Goal: Book appointment/travel/reservation

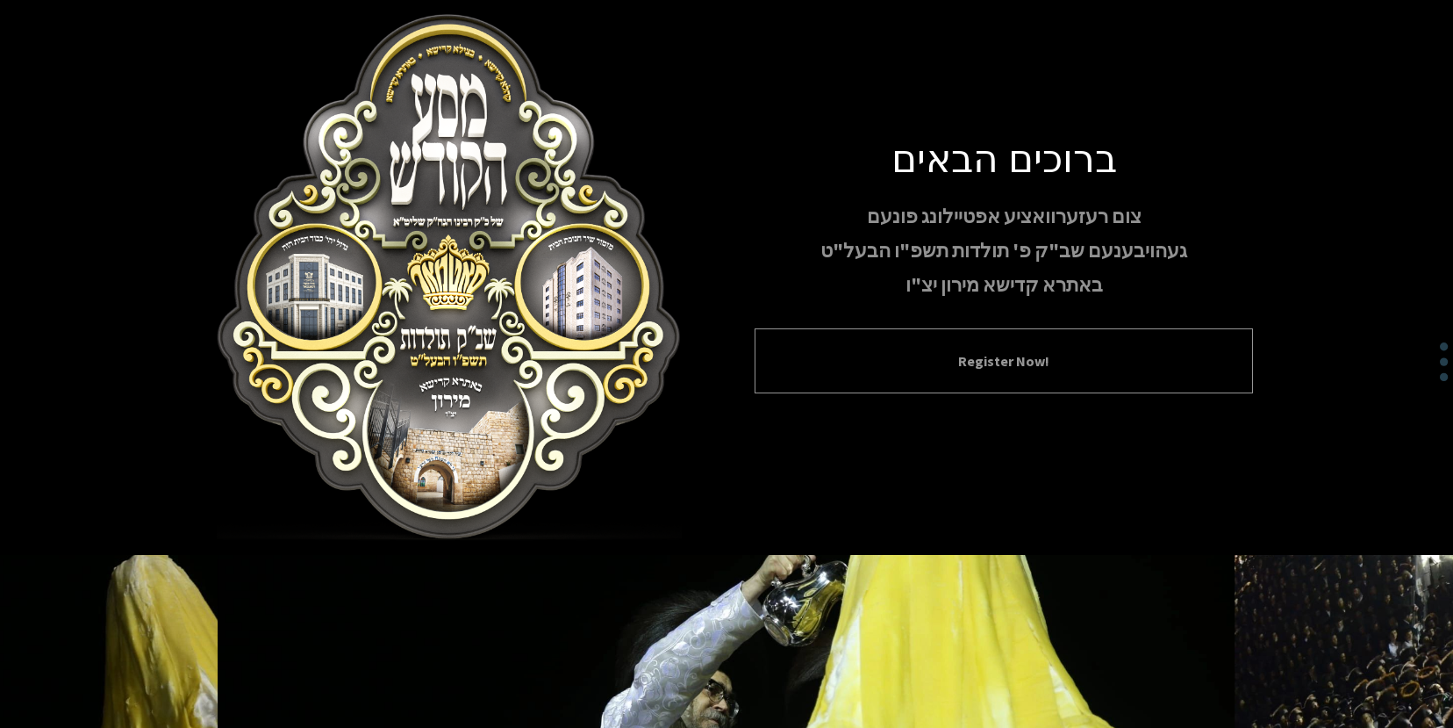
click at [1012, 355] on button "Register Now!" at bounding box center [1004, 360] width 455 height 21
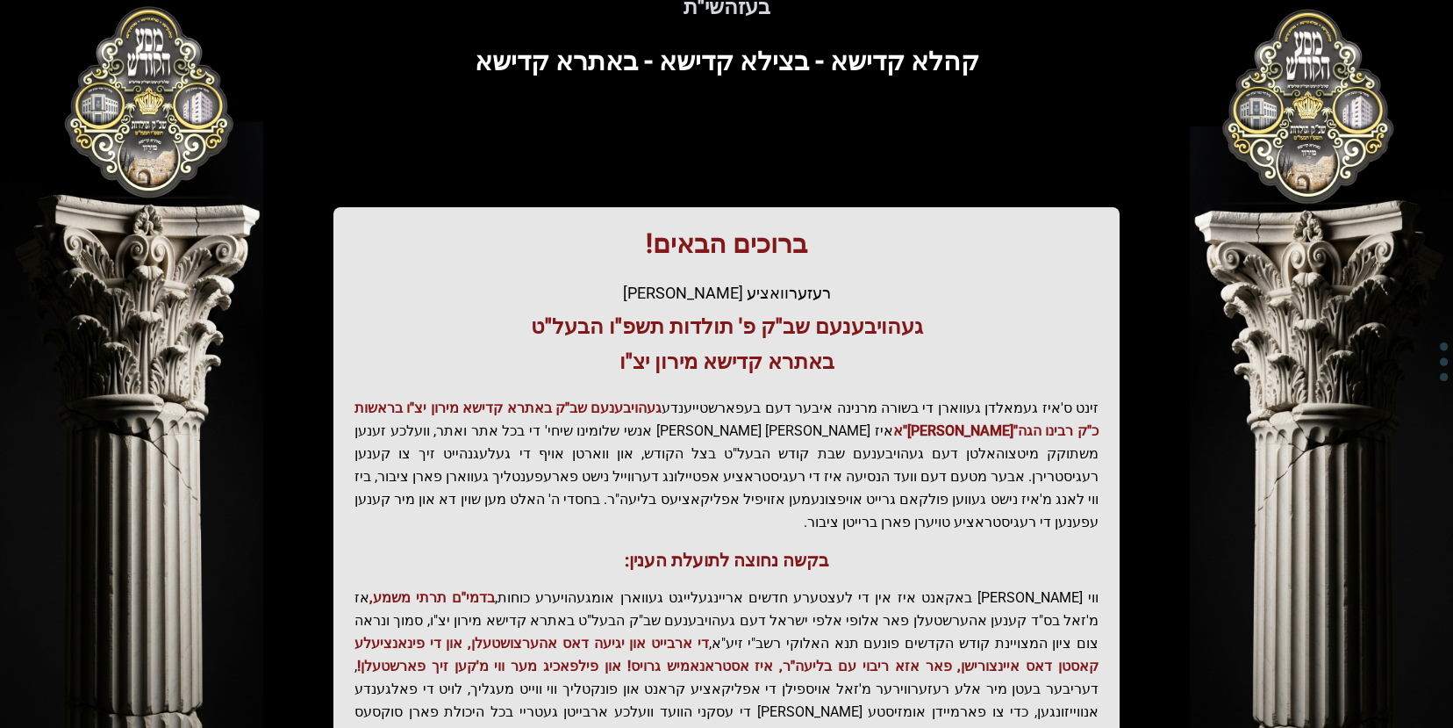
scroll to position [289, 0]
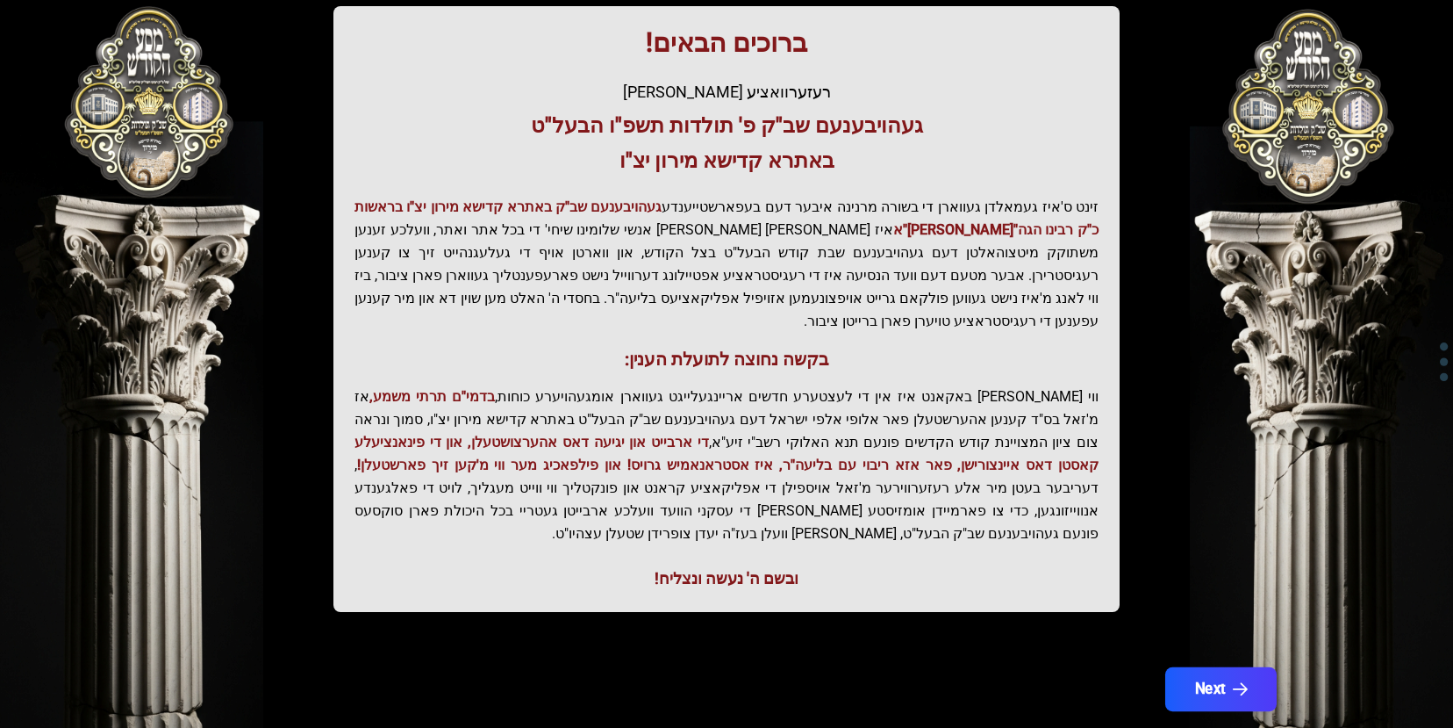
click at [1223, 667] on button "Next" at bounding box center [1220, 689] width 111 height 44
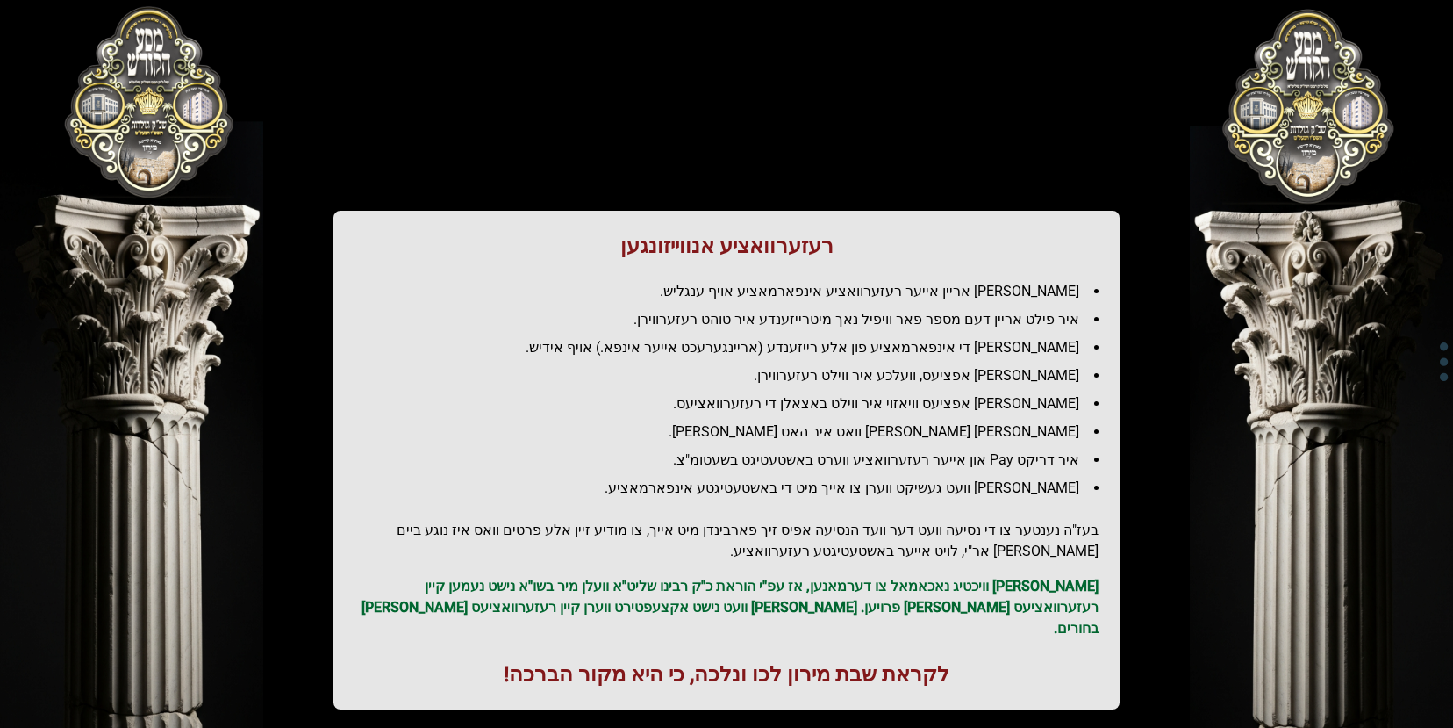
scroll to position [122, 0]
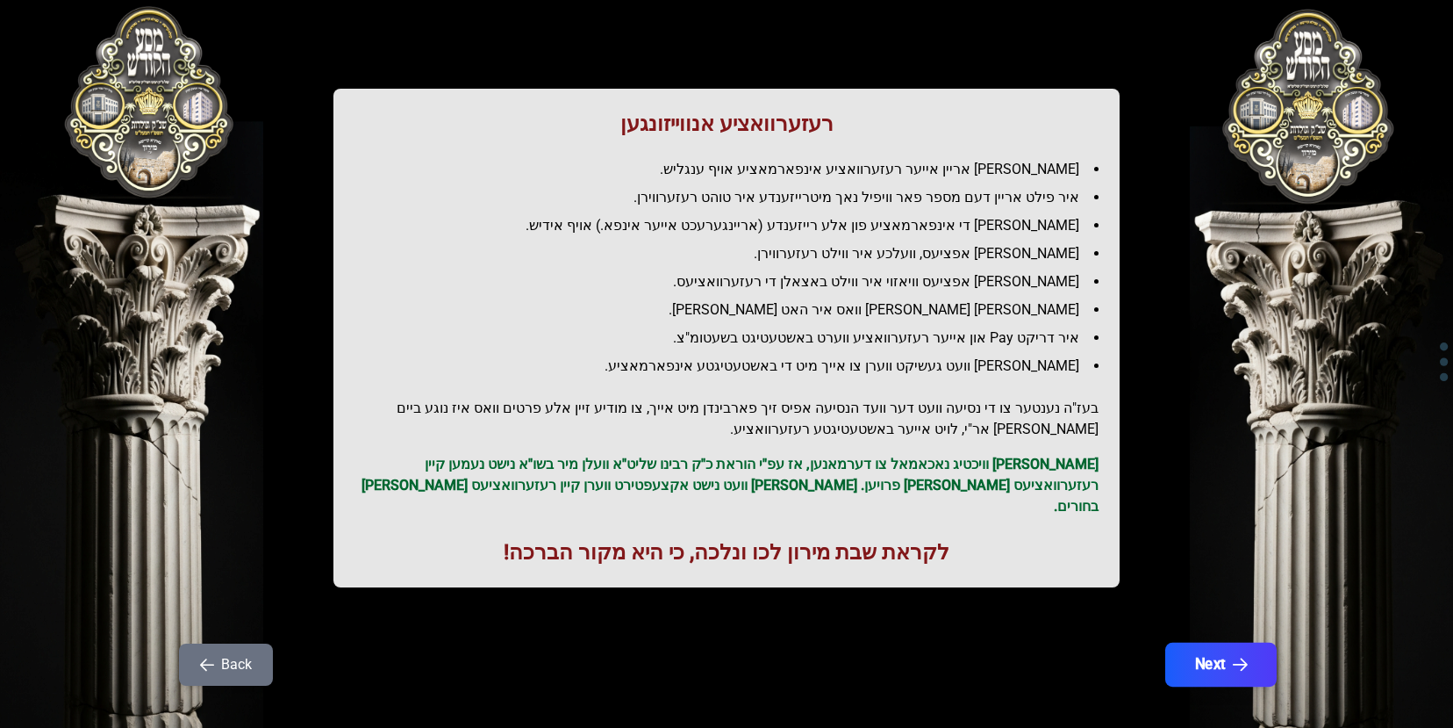
click at [1237, 642] on button "Next" at bounding box center [1220, 664] width 111 height 44
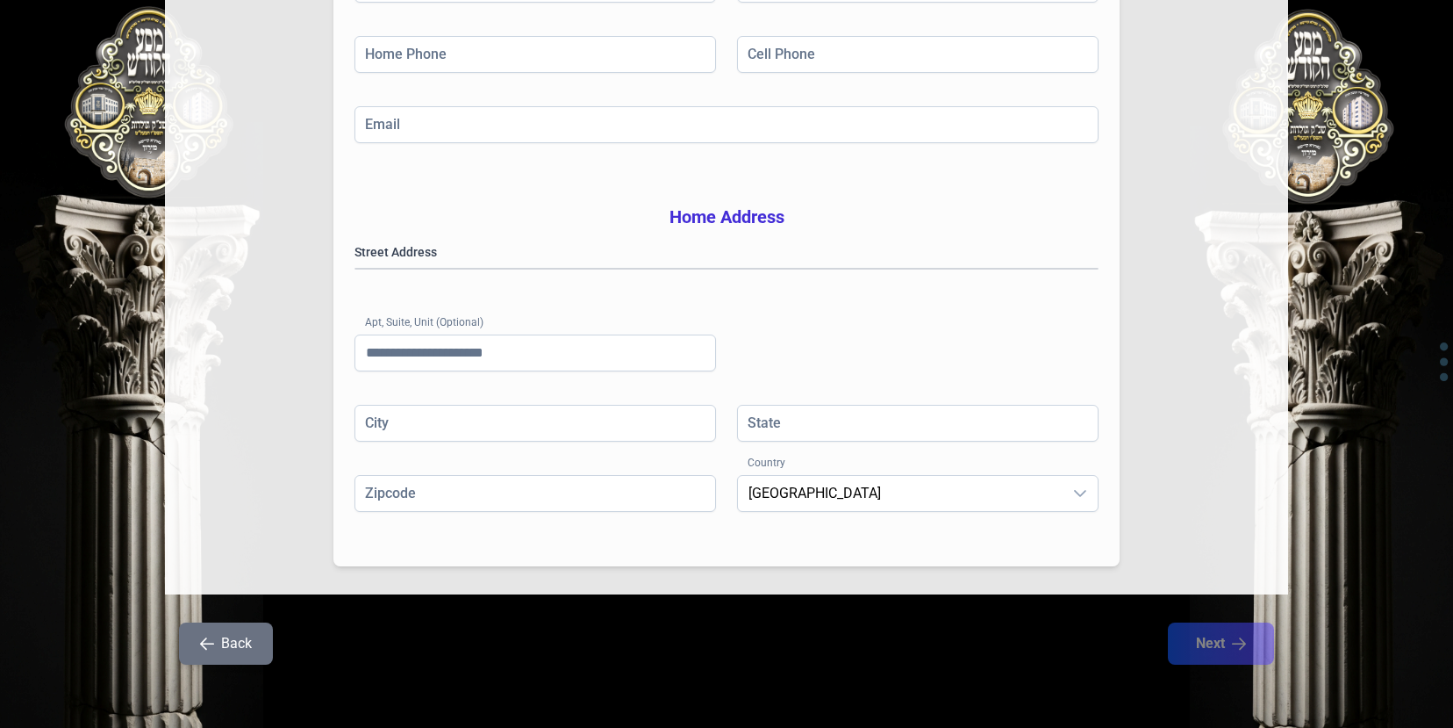
scroll to position [359, 0]
click at [1002, 506] on span "United States" at bounding box center [900, 493] width 325 height 35
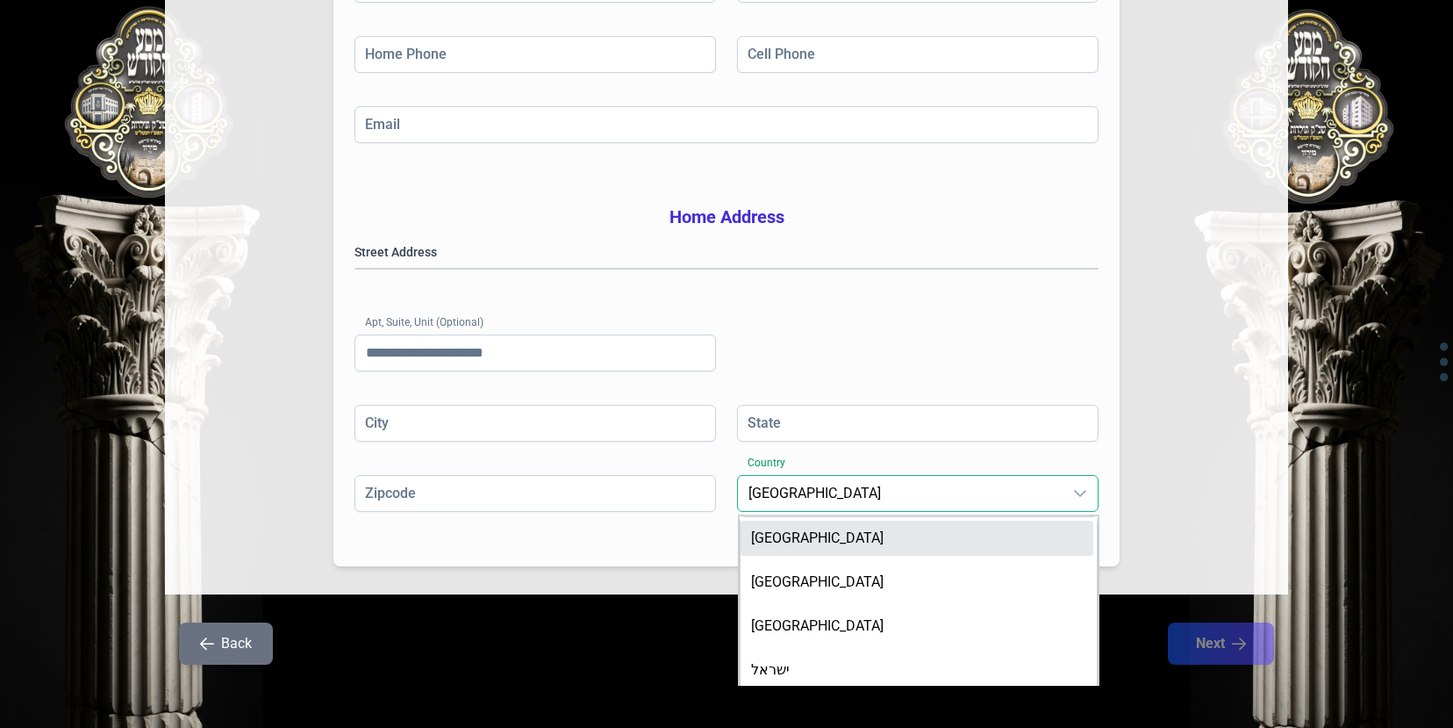
click at [1002, 506] on span "United States" at bounding box center [900, 493] width 325 height 35
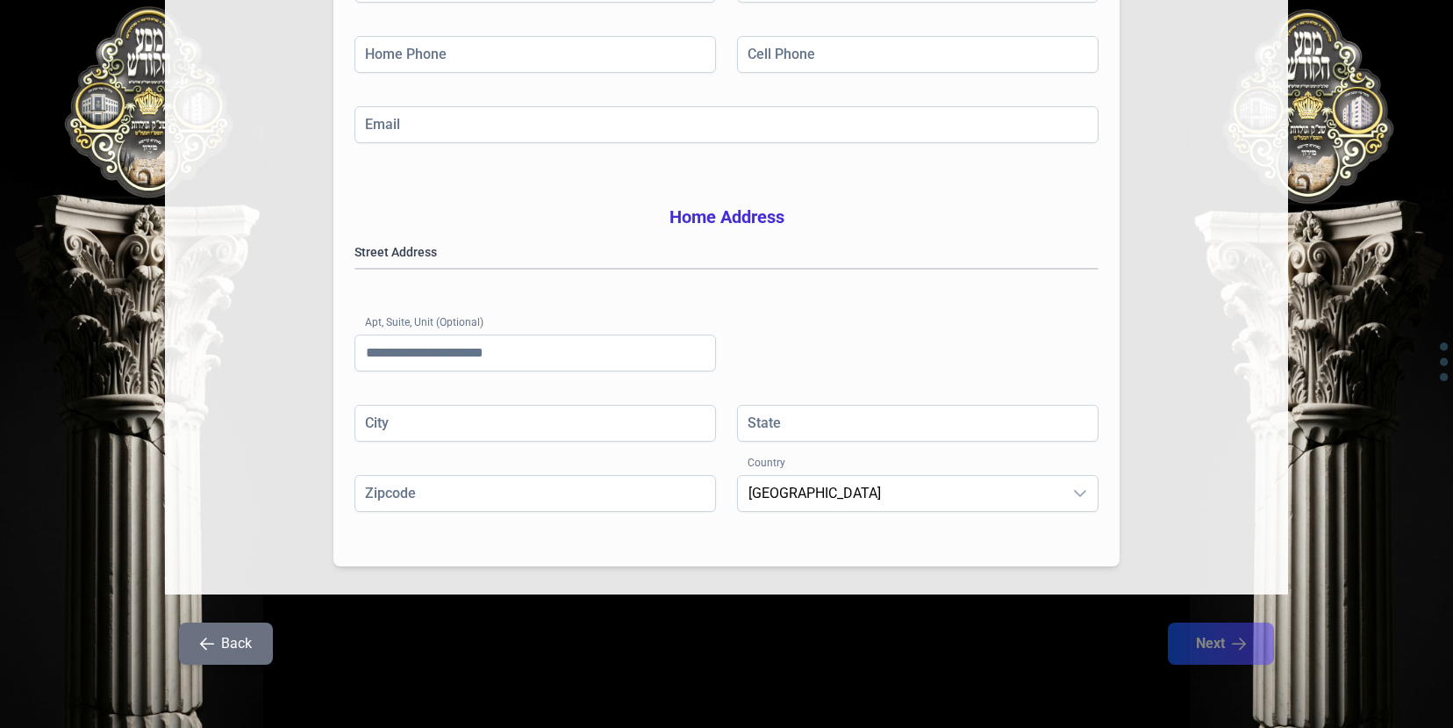
scroll to position [0, 0]
